Goal: Complete application form

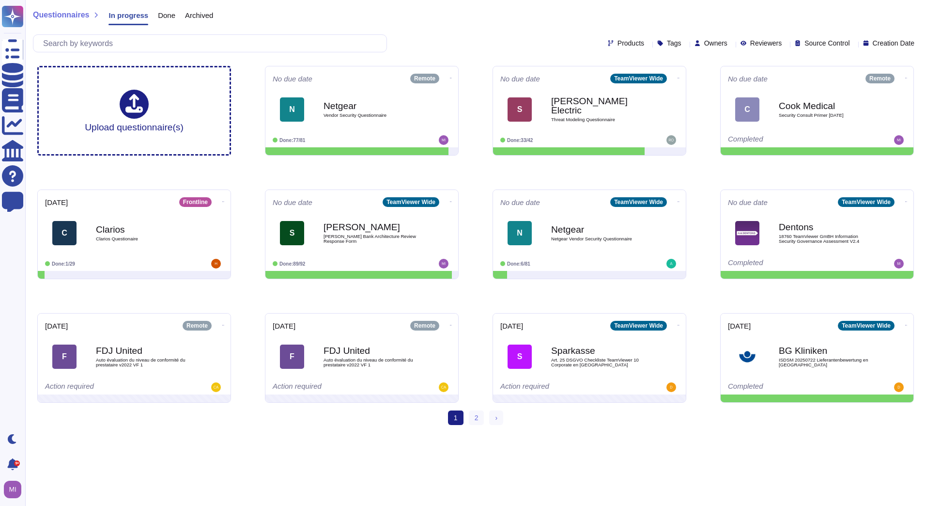
click at [167, 19] on span "Done" at bounding box center [166, 15] width 17 height 7
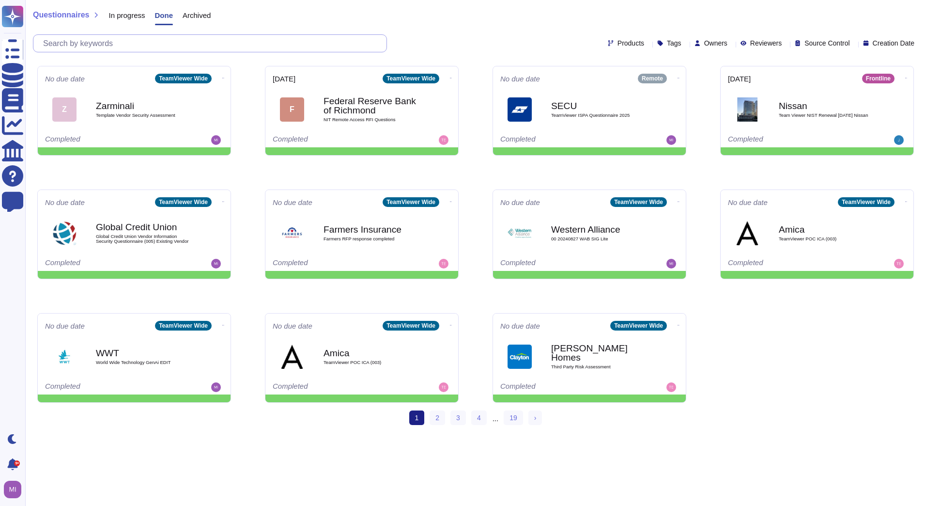
click at [170, 40] on input "text" at bounding box center [212, 43] width 348 height 17
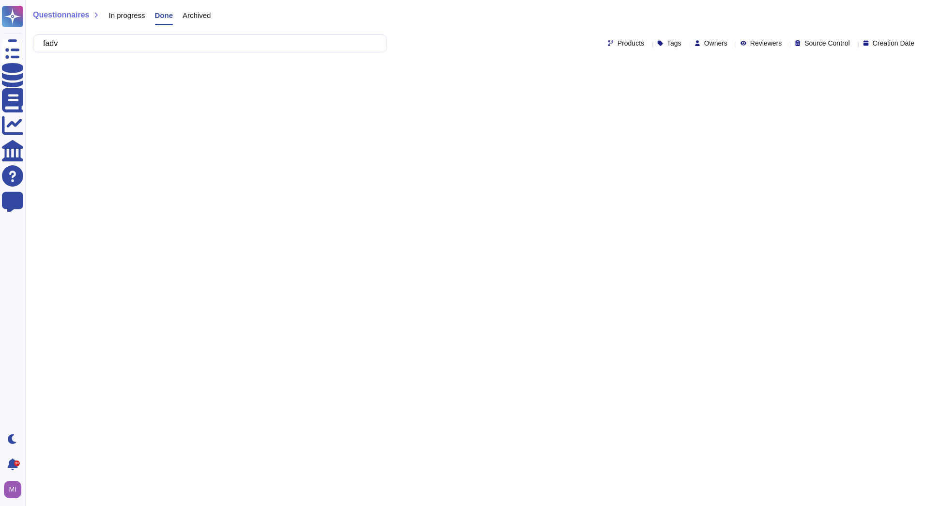
type input "fadv"
click at [192, 10] on div "Archived" at bounding box center [192, 17] width 38 height 19
click at [193, 39] on input "fadv" at bounding box center [207, 43] width 339 height 17
click at [120, 14] on span "In progress" at bounding box center [126, 15] width 36 height 7
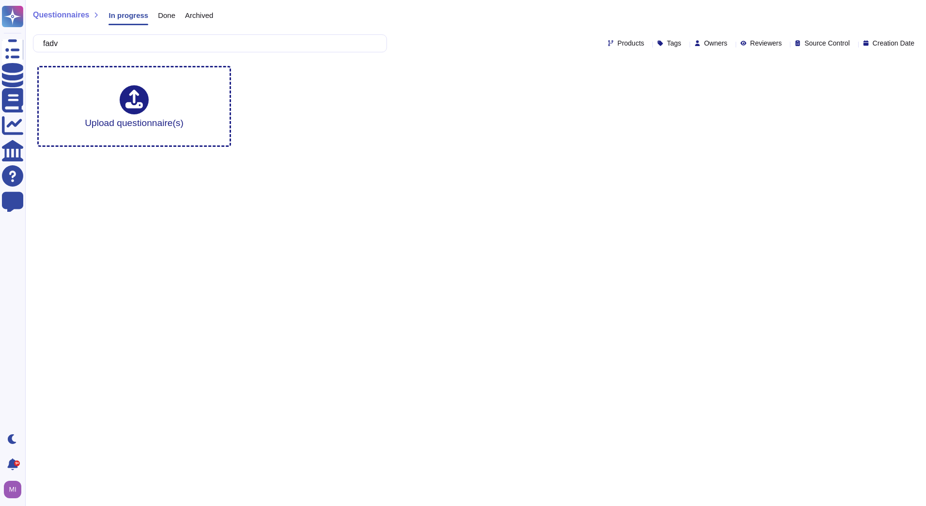
click at [73, 16] on span "Questionnaires" at bounding box center [61, 15] width 56 height 8
drag, startPoint x: 71, startPoint y: 41, endPoint x: 39, endPoint y: 43, distance: 32.0
click at [39, 43] on div "fadv" at bounding box center [210, 43] width 354 height 18
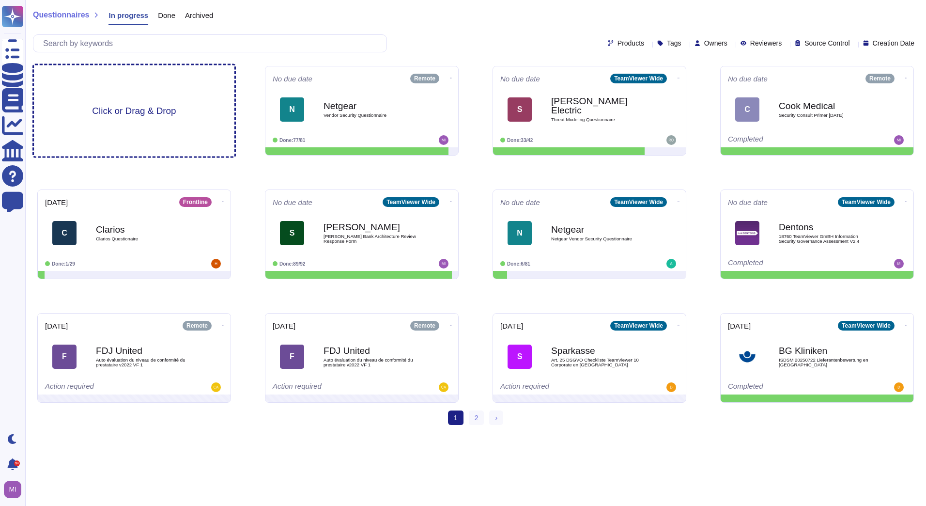
click at [102, 106] on span "Click or Drag & Drop" at bounding box center [134, 110] width 84 height 9
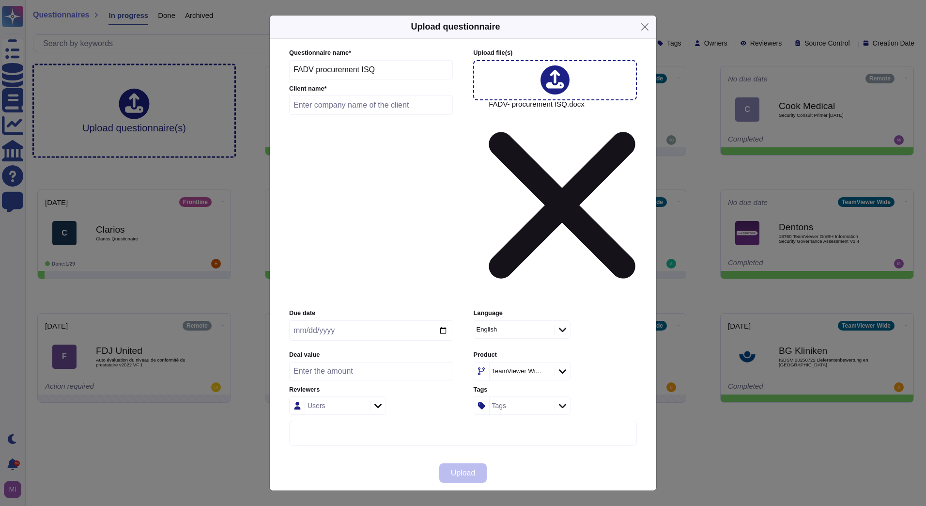
click at [379, 115] on input "text" at bounding box center [371, 104] width 164 height 19
type input "FADV"
click at [564, 369] on icon at bounding box center [562, 371] width 7 height 4
click at [531, 339] on div "Remote" at bounding box center [535, 332] width 112 height 22
click at [476, 469] on span "Upload" at bounding box center [463, 473] width 25 height 8
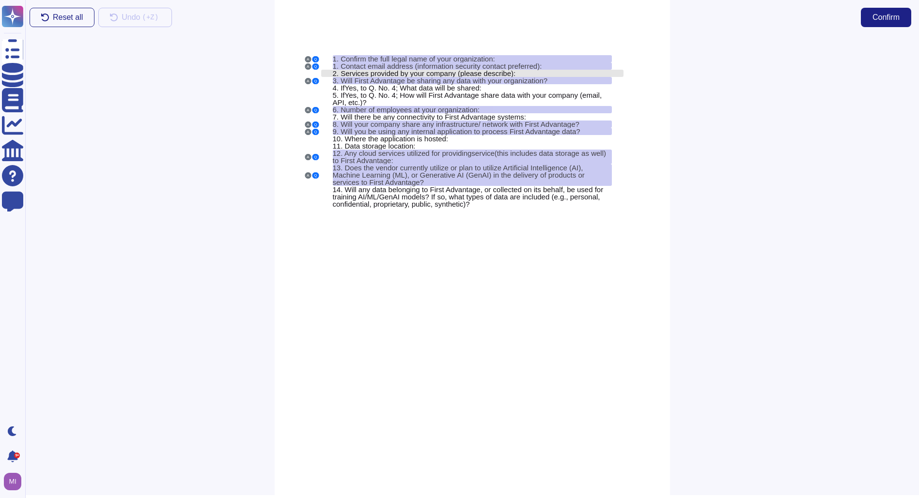
click at [400, 75] on span "Services provided by your company (please describe):" at bounding box center [427, 73] width 175 height 8
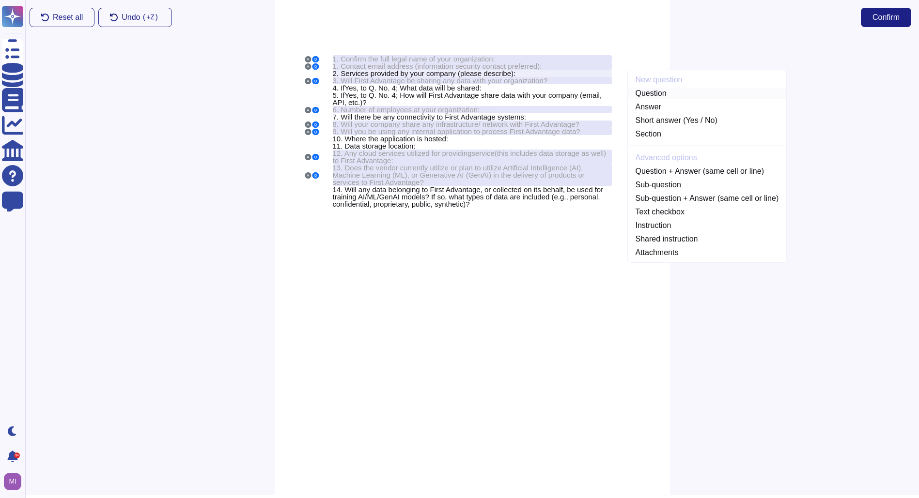
click at [654, 94] on link "Question" at bounding box center [707, 94] width 159 height 12
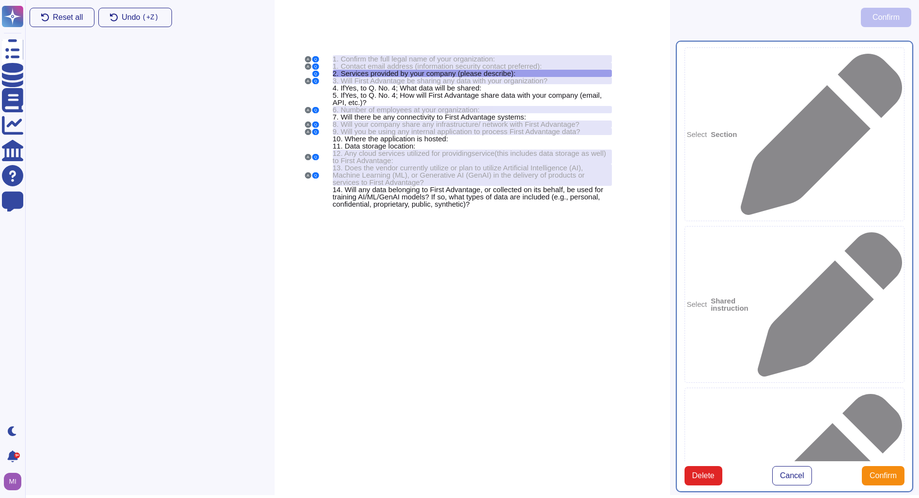
type textarea "Services provided by your company (please describe):"
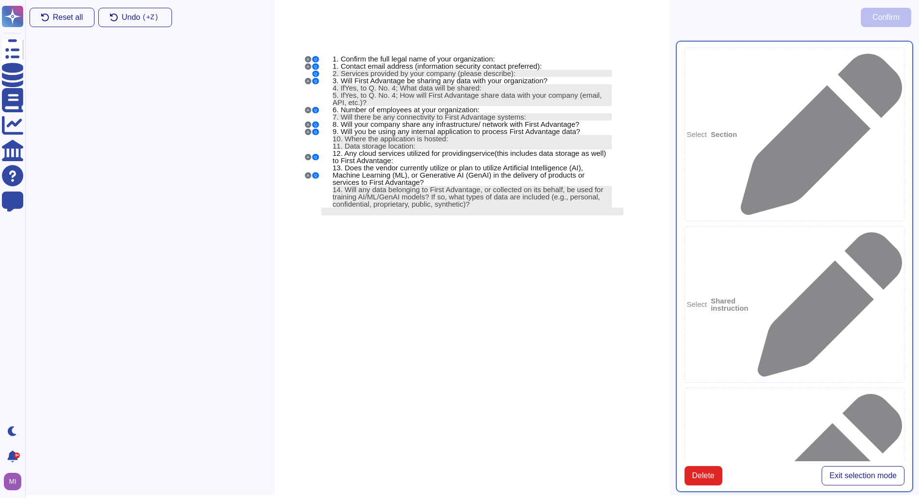
click at [837, 472] on span "Exit selection mode" at bounding box center [862, 476] width 67 height 8
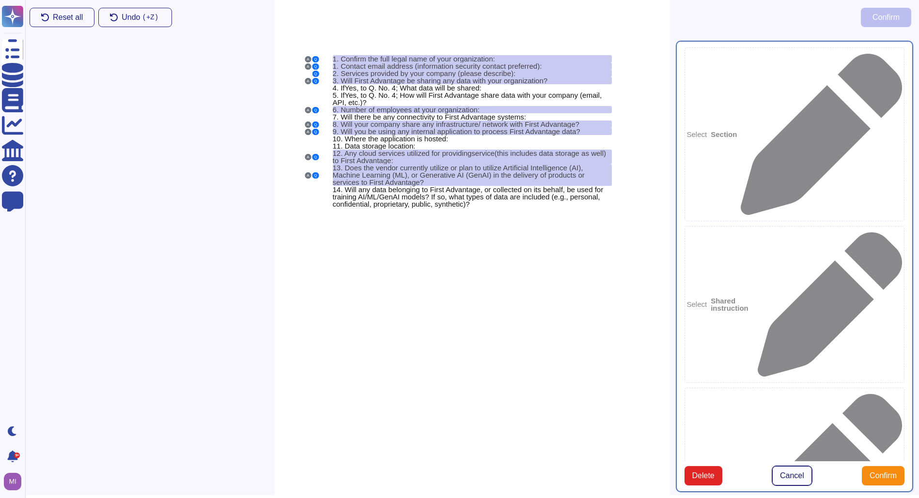
click at [782, 472] on span "Cancel" at bounding box center [792, 476] width 24 height 8
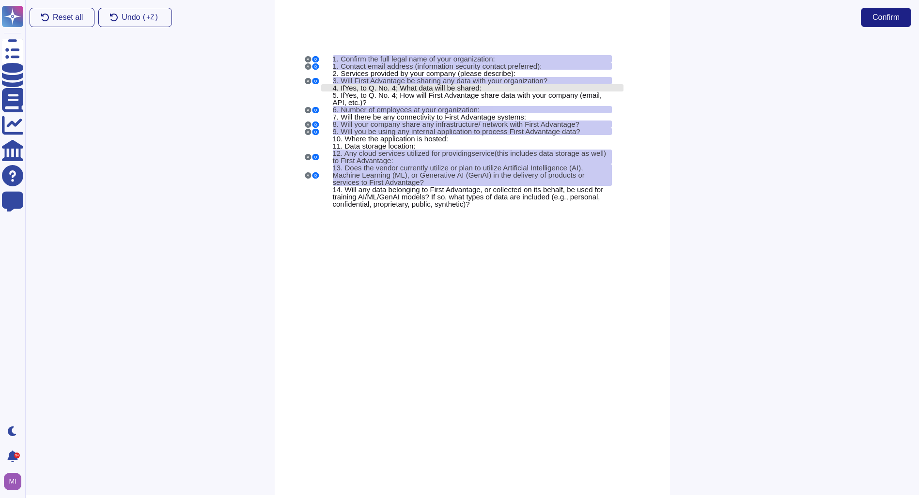
click at [361, 85] on span ", to Q. No. 4; What data will be shared:" at bounding box center [418, 88] width 125 height 8
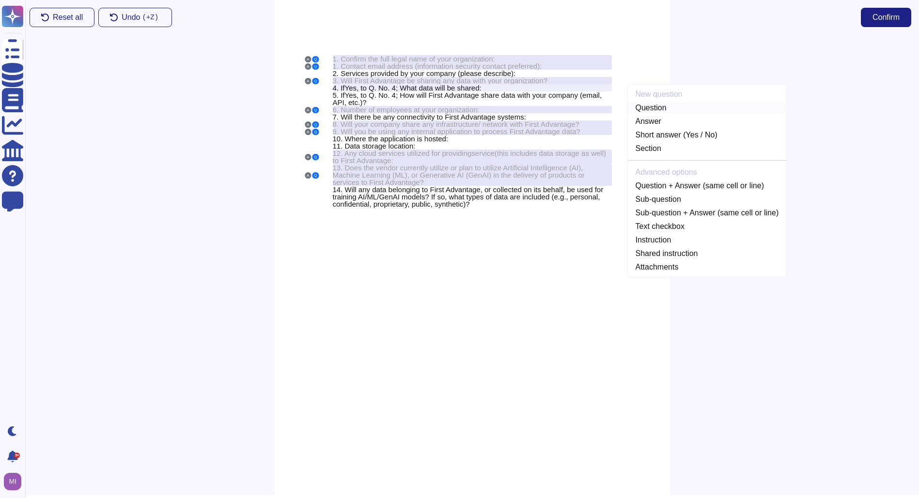
click at [647, 111] on link "Question" at bounding box center [707, 108] width 159 height 12
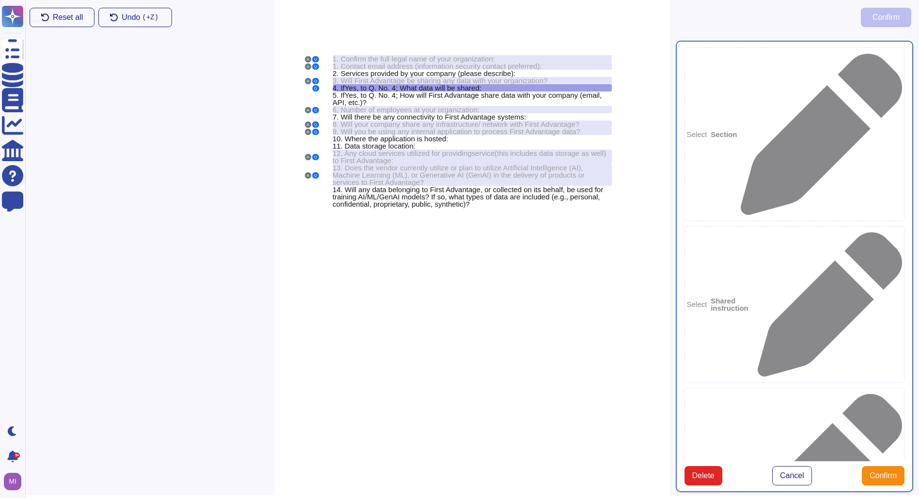
type textarea "If Yes, to Q. No. 4; What data will be shared:"
click at [432, 95] on span ", to Q. No. 4; How will First Advantage share data with your company (email, AP…" at bounding box center [467, 98] width 269 height 15
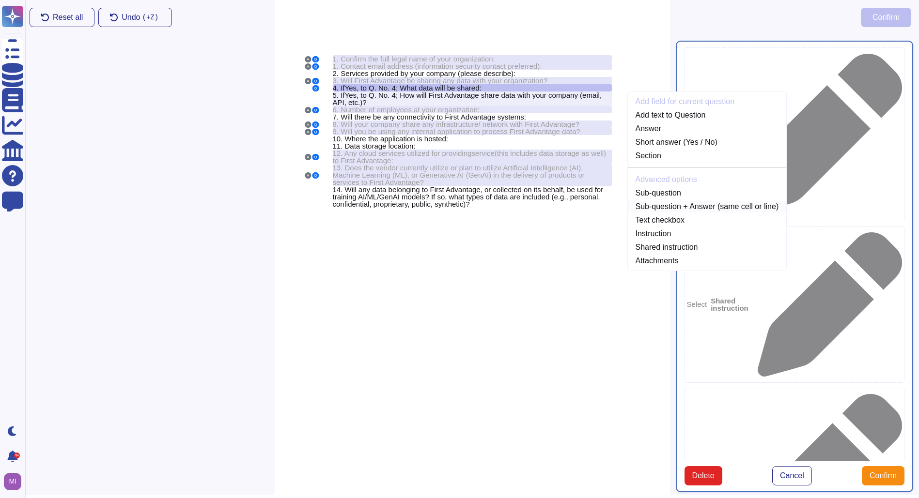
click at [650, 206] on link "Sub-question + Answer (same cell or line)" at bounding box center [707, 207] width 159 height 12
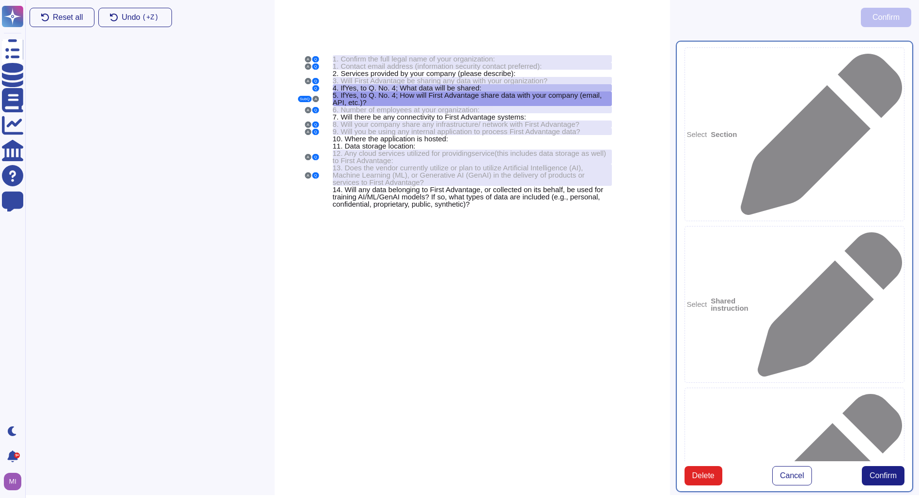
type textarea "If Yes, to Q. No. 4; How will First Advantage share data with your company (ema…"
click at [437, 86] on span ", to Q. No. 4; What data will be shared:" at bounding box center [418, 88] width 125 height 8
click at [795, 472] on span "Cancel" at bounding box center [792, 476] width 24 height 8
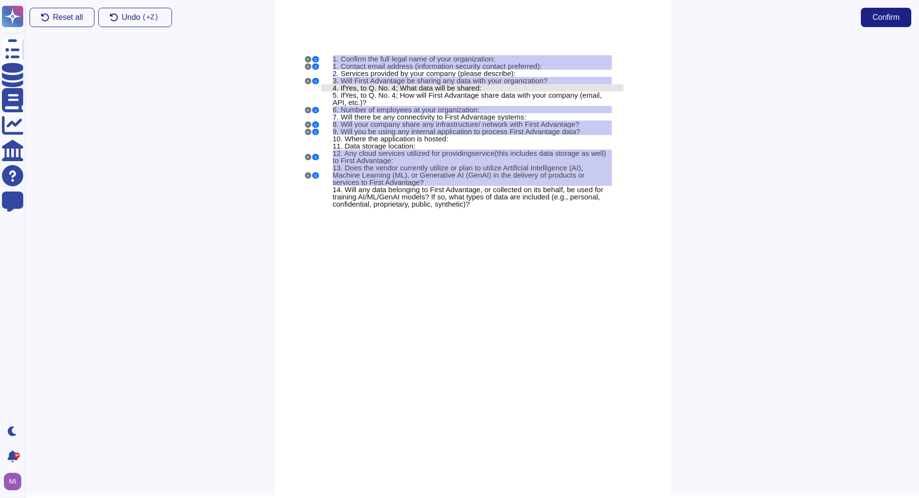
click at [469, 89] on span ", to Q. No. 4; What data will be shared:" at bounding box center [418, 88] width 125 height 8
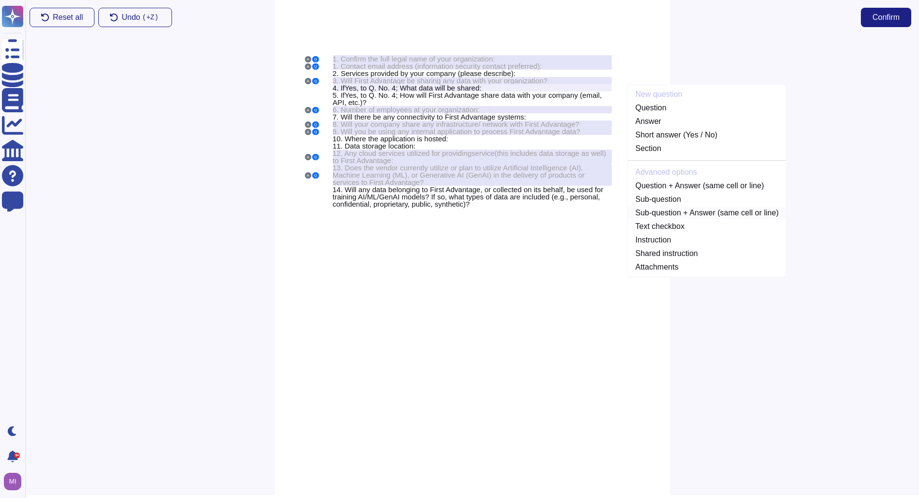
click at [650, 211] on link "Sub-question + Answer (same cell or line)" at bounding box center [707, 213] width 159 height 12
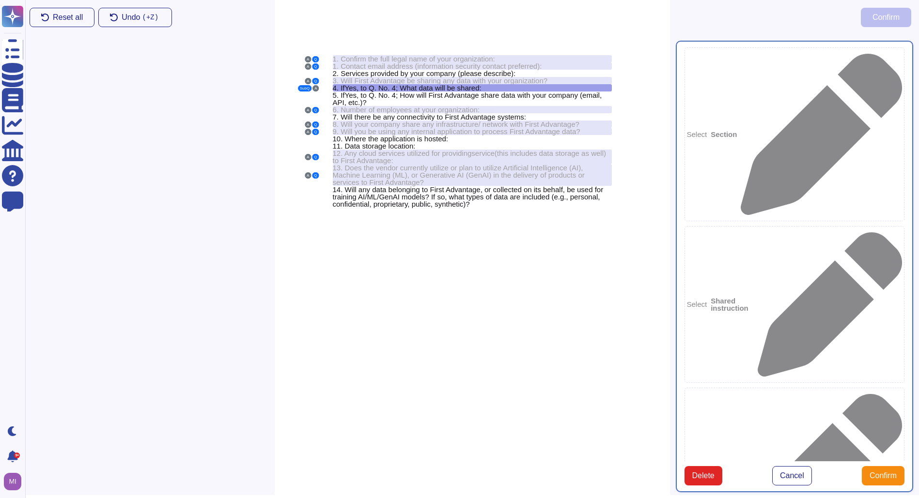
type textarea "If Yes, to Q. No. 4; What data will be shared:"
click at [493, 96] on span ", to Q. No. 4; How will First Advantage share data with your company (email, AP…" at bounding box center [467, 98] width 269 height 15
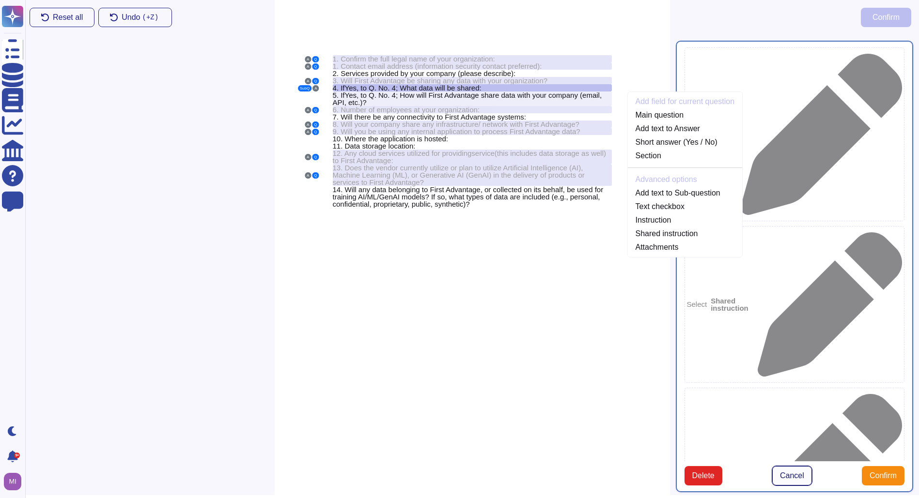
click at [802, 472] on span "Cancel" at bounding box center [792, 476] width 24 height 8
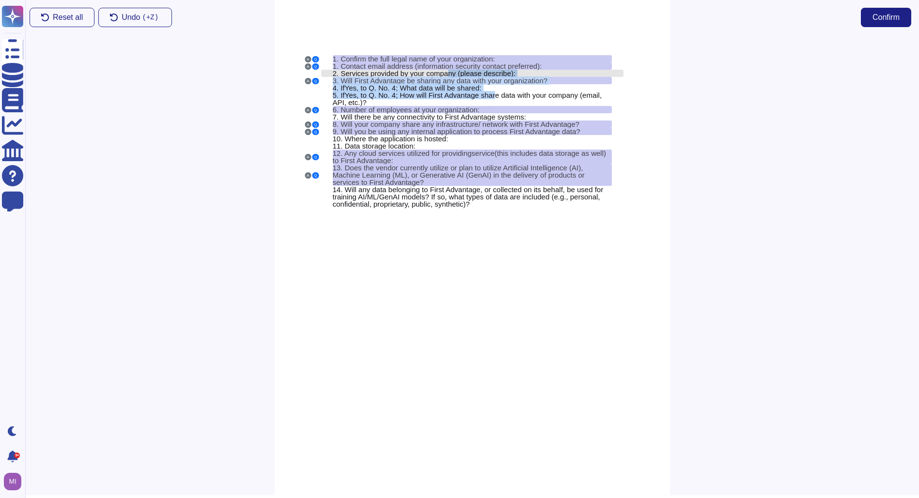
click at [447, 69] on span "Services provided by your company (please describe):" at bounding box center [427, 73] width 175 height 8
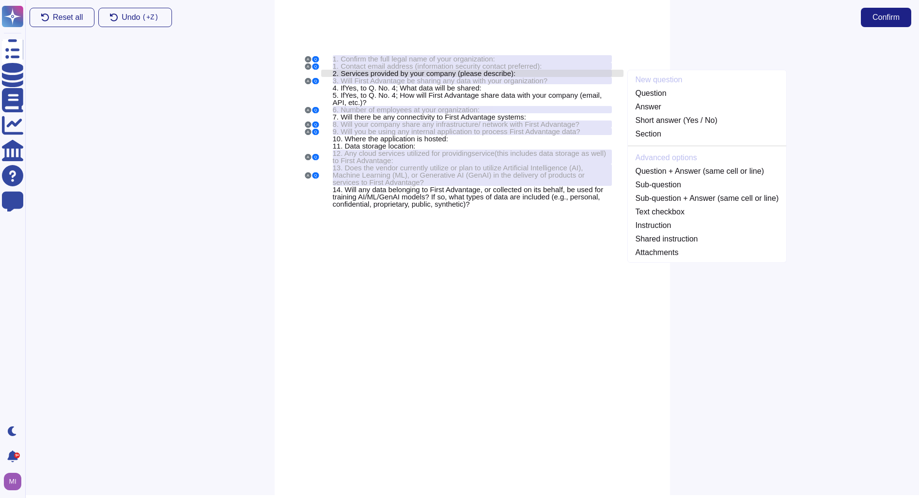
click at [443, 70] on span "Services provided by your company (please describe):" at bounding box center [427, 73] width 175 height 8
click at [642, 93] on link "Question" at bounding box center [707, 94] width 159 height 12
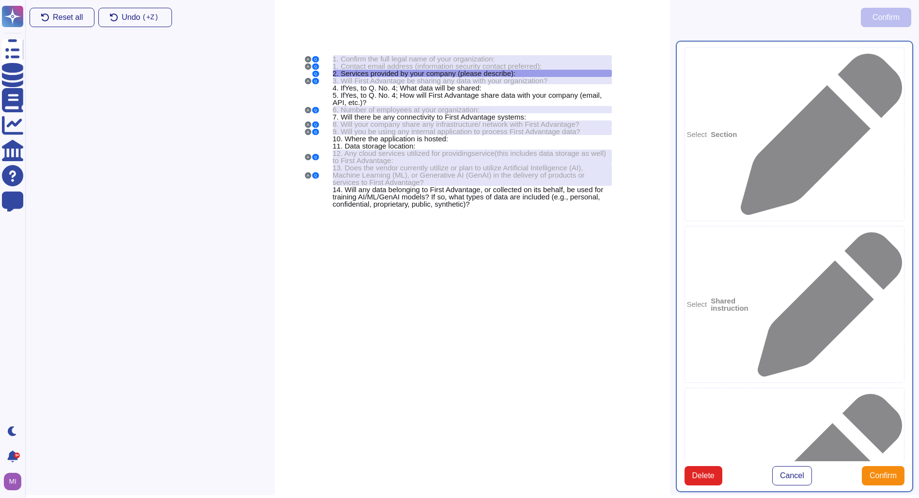
type textarea "Services provided by your company (please describe):"
click at [797, 466] on button "Cancel" at bounding box center [792, 475] width 40 height 19
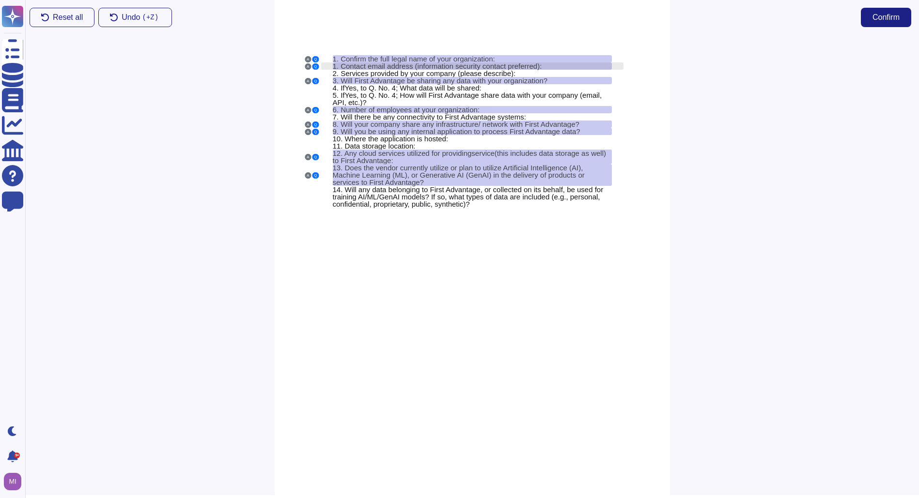
click at [515, 67] on span "Contact email address (information security contact preferred):" at bounding box center [440, 66] width 201 height 8
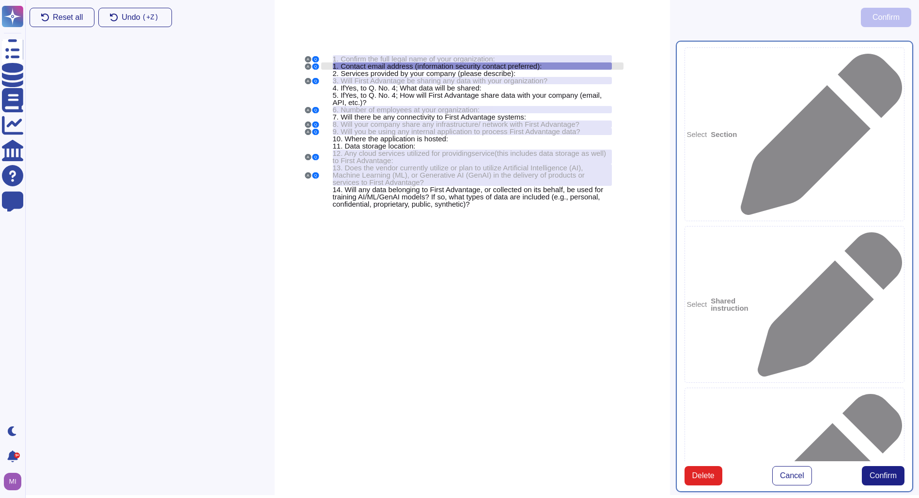
type textarea "Contact email address (information security contact preferred):"
click at [508, 72] on span "Services provided by your company (please describe):" at bounding box center [427, 73] width 175 height 8
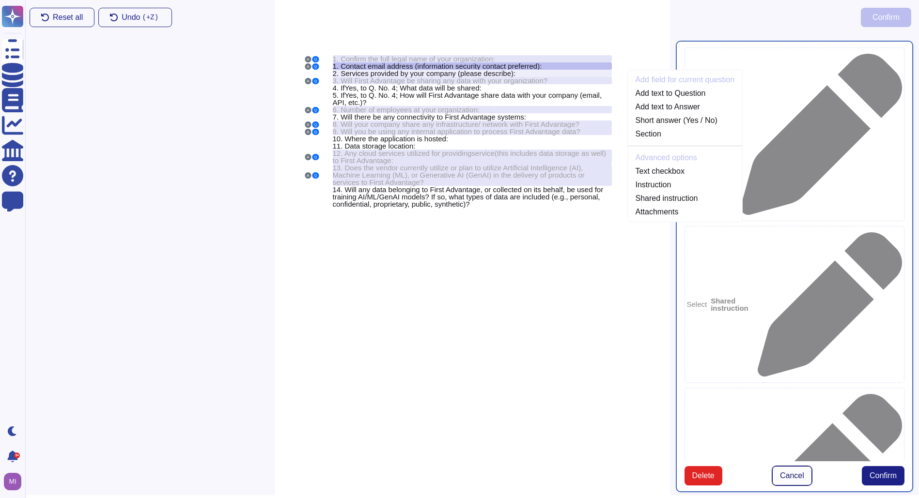
click at [796, 472] on span "Cancel" at bounding box center [792, 476] width 24 height 8
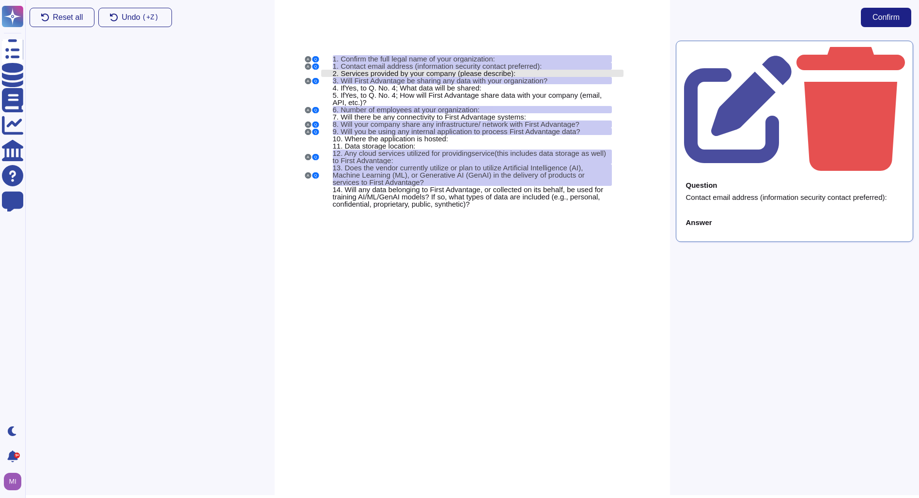
click at [488, 71] on span "Services provided by your company (please describe):" at bounding box center [427, 73] width 175 height 8
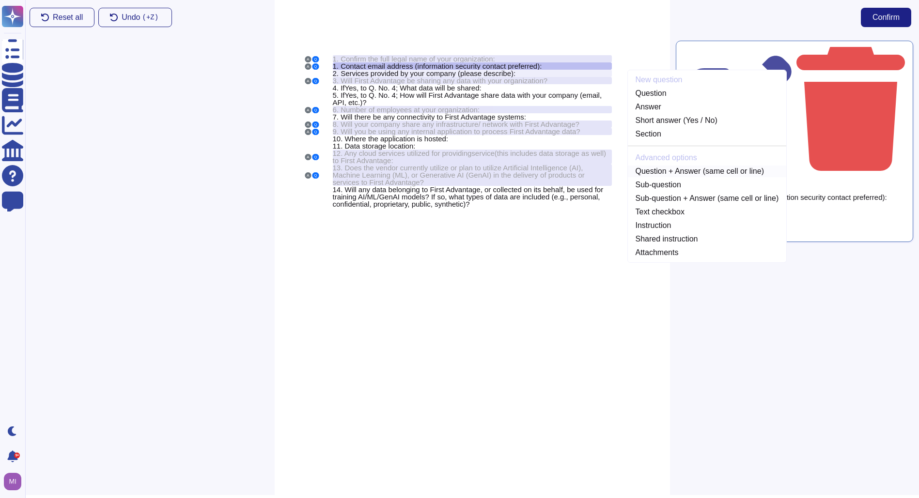
click at [647, 171] on link "Question + Answer (same cell or line)" at bounding box center [707, 172] width 159 height 12
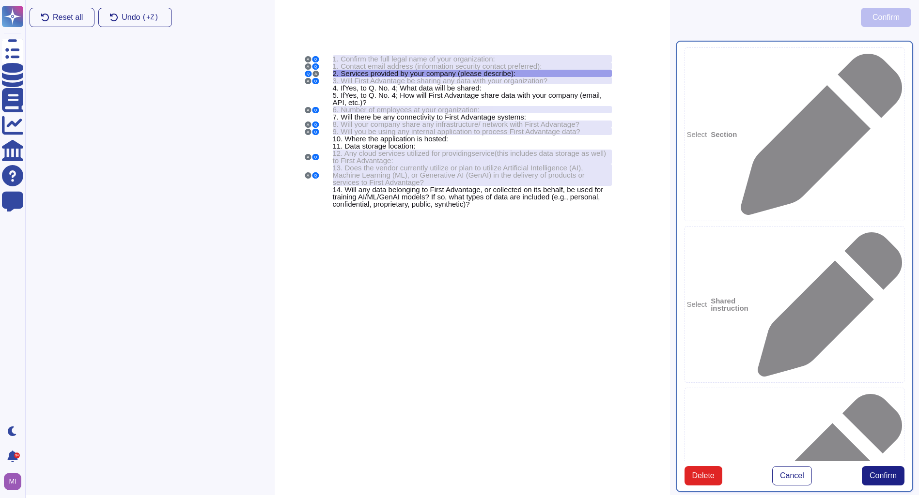
type textarea "Services provided by your company (please describe):"
click at [447, 87] on span ", to Q. No. 4; What data will be shared:" at bounding box center [418, 88] width 125 height 8
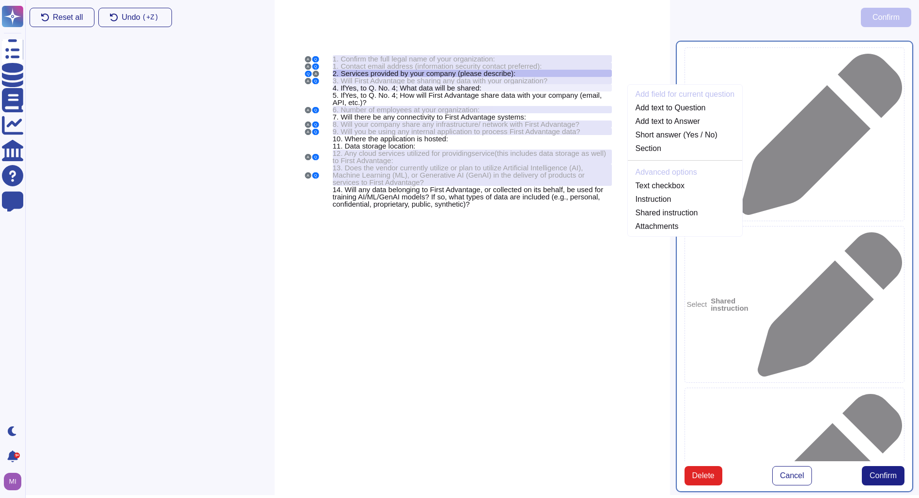
click at [703, 31] on div "Reset all Undo ( +Z) Confirm" at bounding box center [470, 17] width 897 height 35
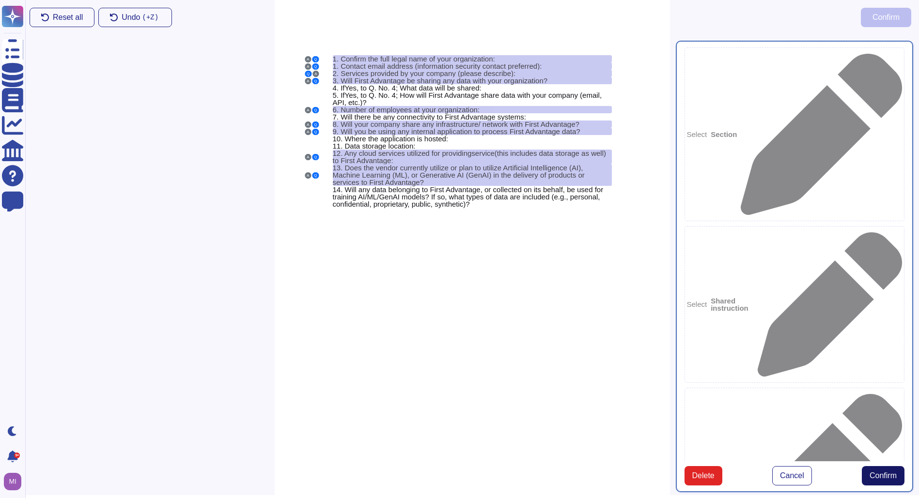
click at [875, 472] on span "Confirm" at bounding box center [882, 476] width 27 height 8
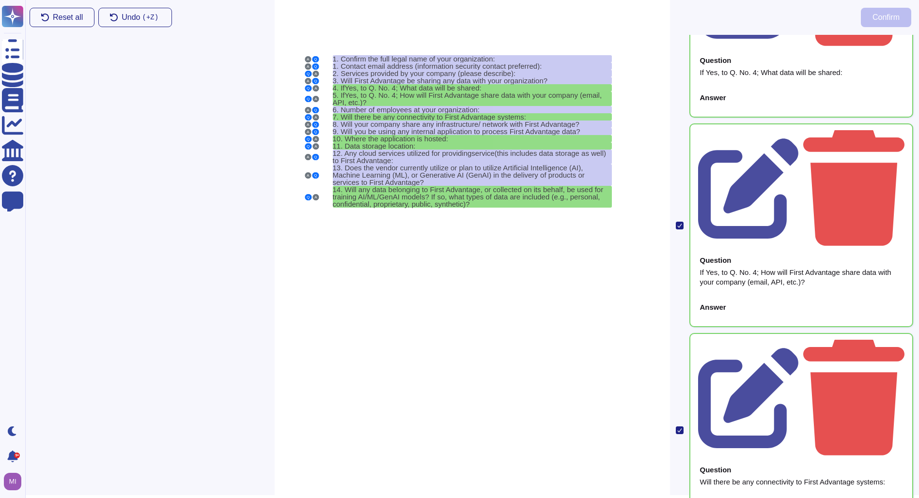
scroll to position [164, 0]
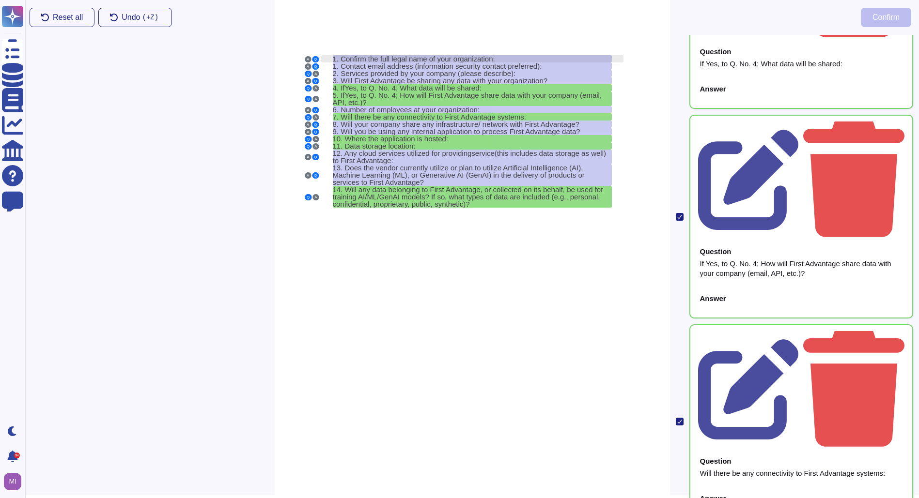
click at [456, 61] on span "Confirm the full legal name of your organization:" at bounding box center [417, 59] width 154 height 8
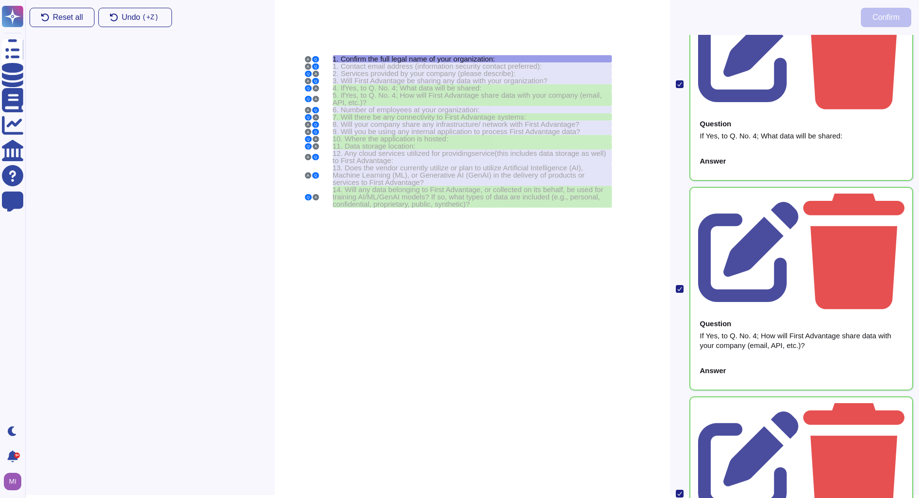
scroll to position [0, 0]
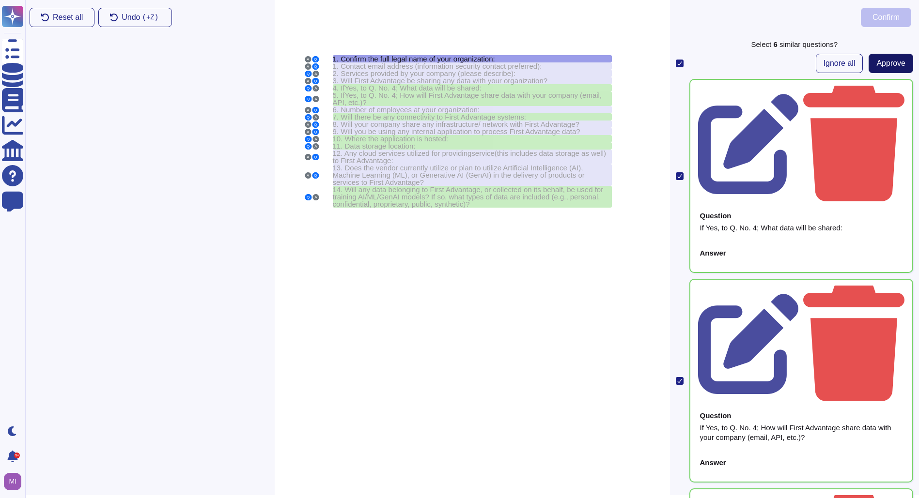
click at [886, 66] on span "Approve" at bounding box center [890, 64] width 29 height 8
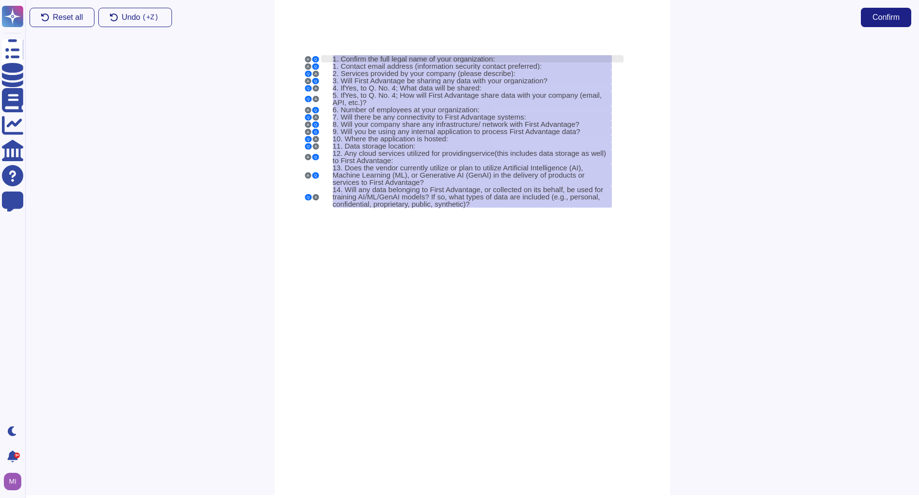
click at [431, 57] on span "Confirm the full legal name of your organization:" at bounding box center [417, 59] width 154 height 8
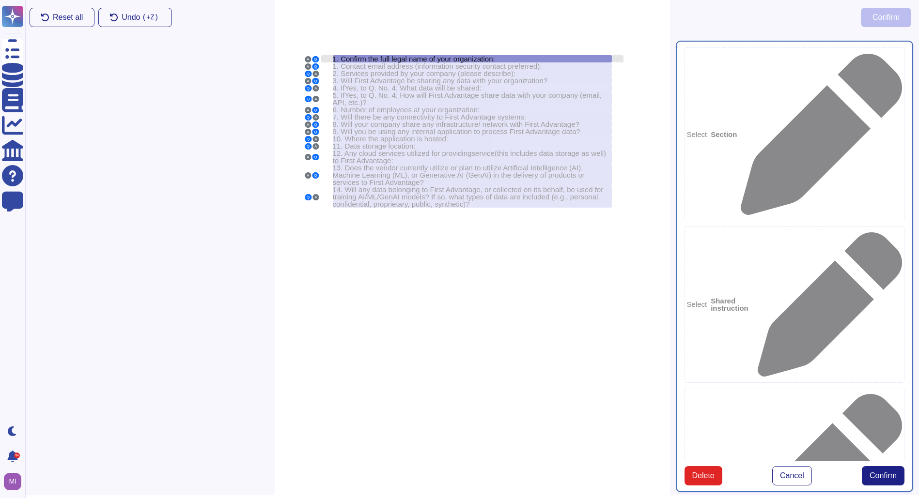
type textarea "Confirm the full legal name of your organization:"
click at [787, 472] on span "Cancel" at bounding box center [792, 476] width 24 height 8
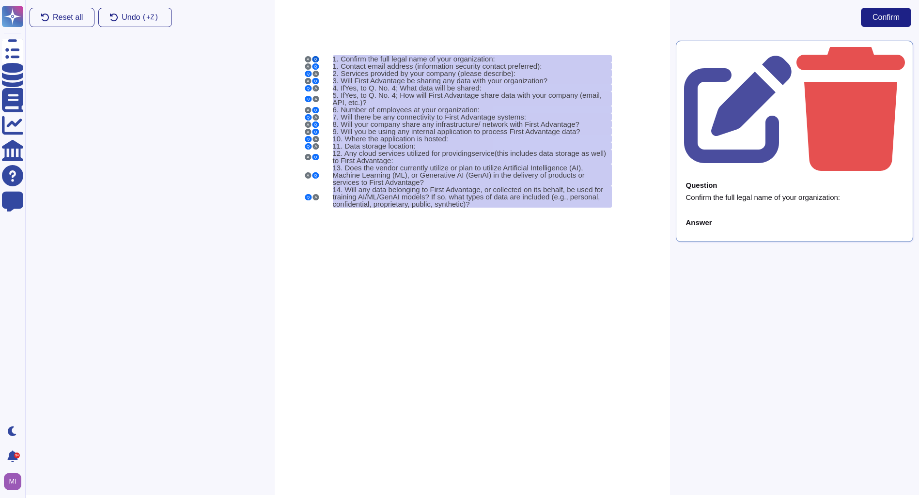
click at [313, 58] on button "Q" at bounding box center [315, 59] width 7 height 6
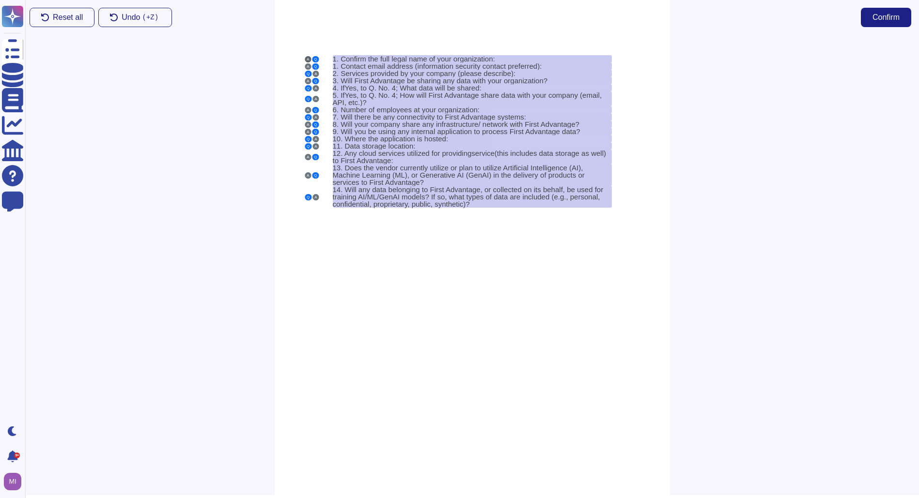
click at [307, 60] on button "A" at bounding box center [308, 59] width 6 height 6
drag, startPoint x: 315, startPoint y: 61, endPoint x: 307, endPoint y: 61, distance: 8.2
click at [307, 61] on div "A Q" at bounding box center [312, 59] width 15 height 6
click at [359, 60] on span "Confirm the full legal name of your organization:" at bounding box center [417, 59] width 154 height 8
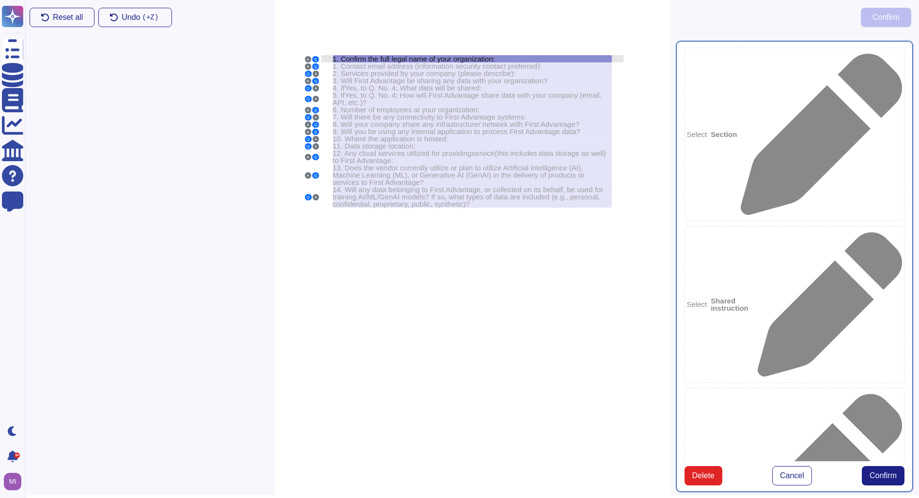
type textarea "Confirm the full legal name of your organization:"
